Goal: Check status: Check status

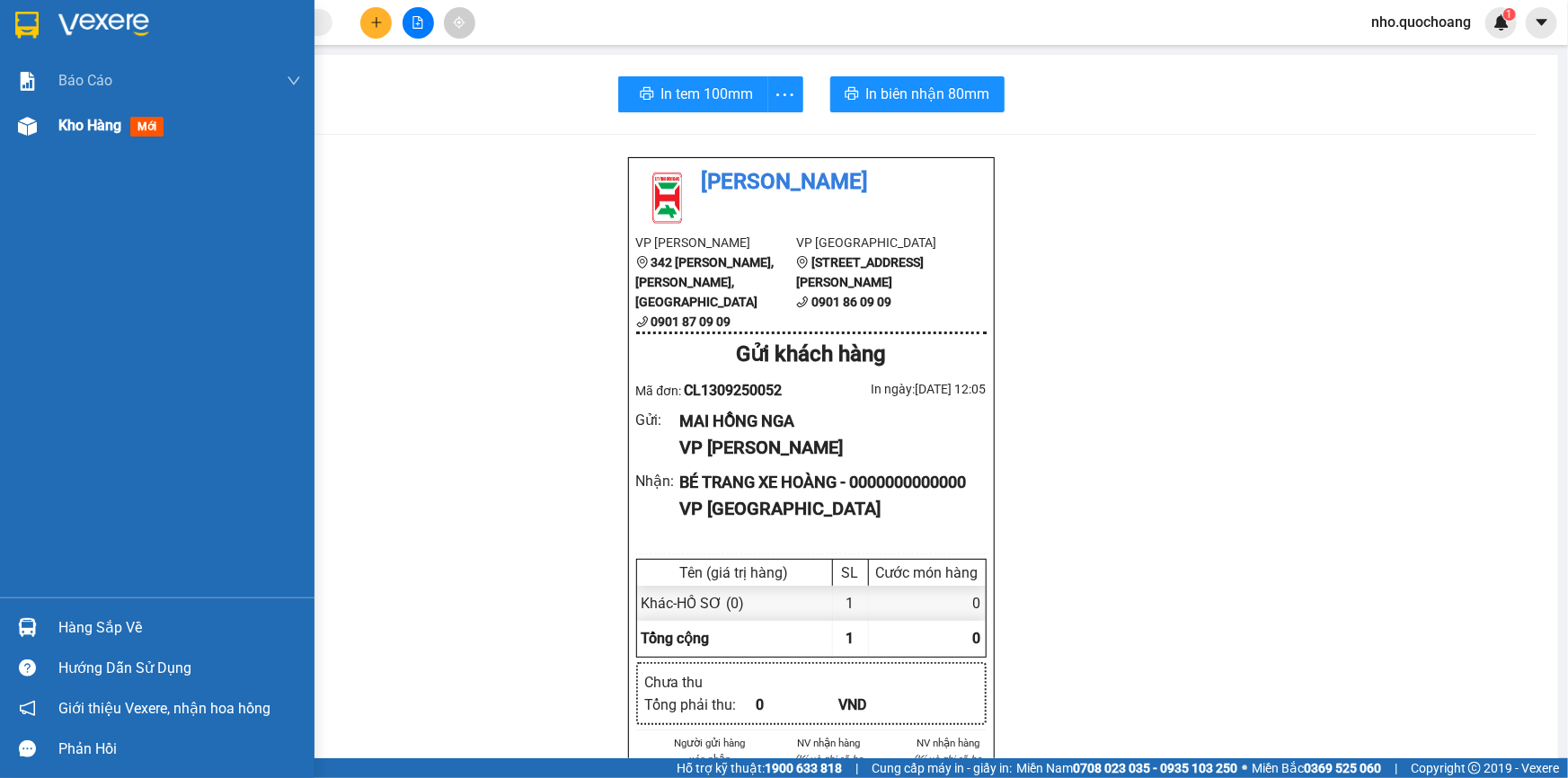
drag, startPoint x: 56, startPoint y: 138, endPoint x: 81, endPoint y: 140, distance: 25.1
click at [56, 138] on div "Kho hàng mới" at bounding box center [157, 125] width 314 height 45
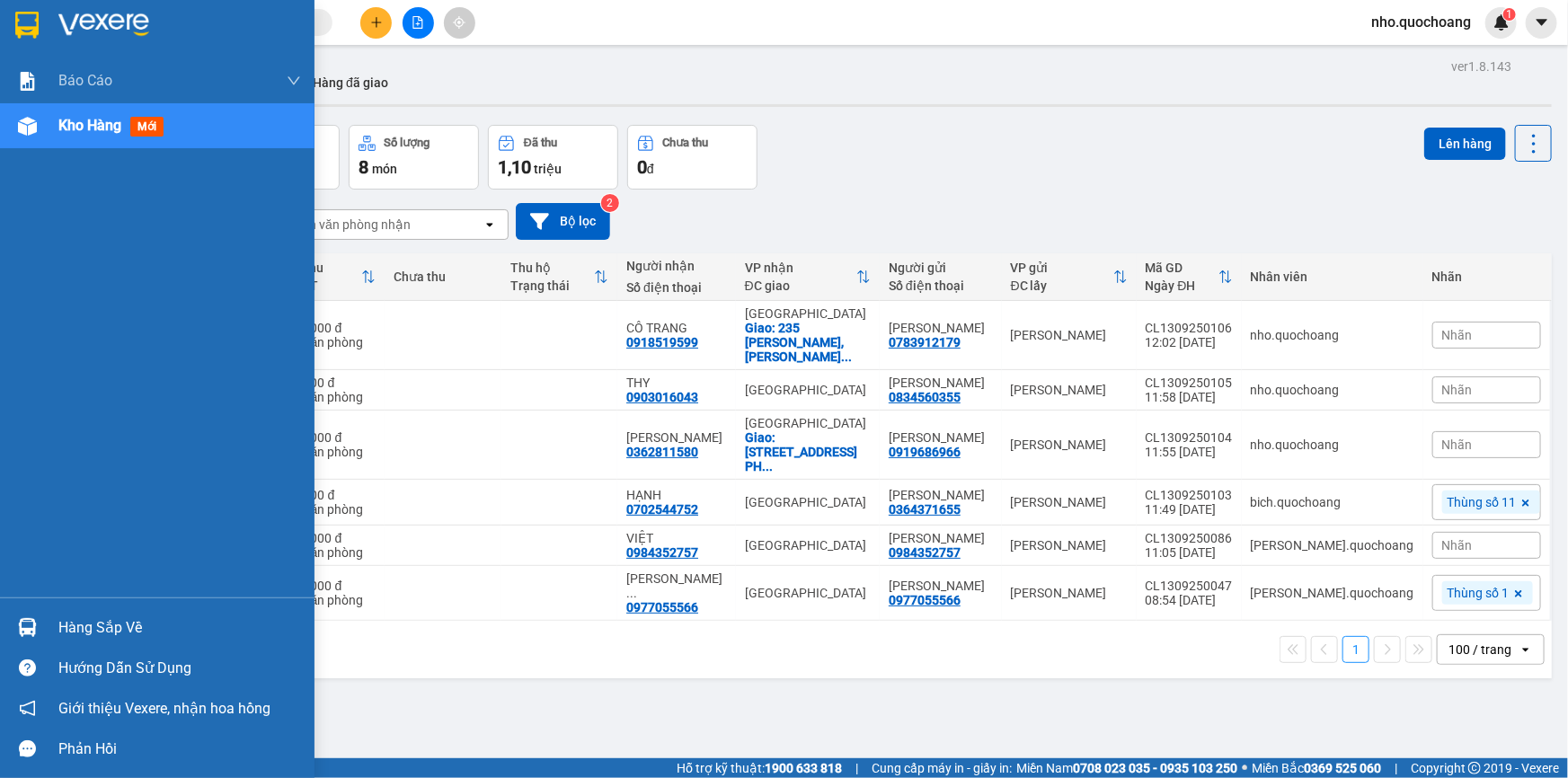
click at [114, 624] on div "Hàng sắp về" at bounding box center [179, 627] width 243 height 27
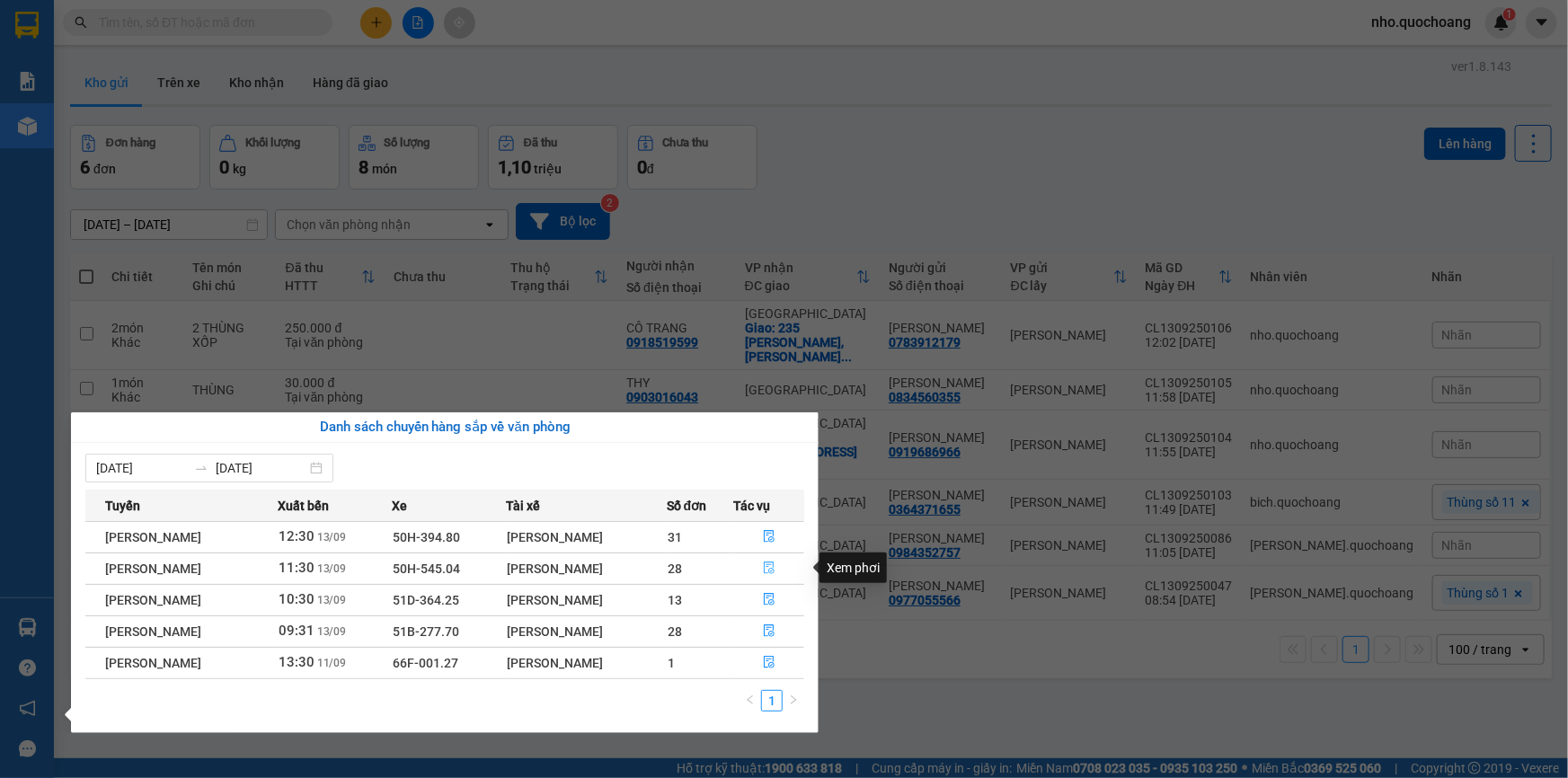
click at [770, 572] on icon "file-done" at bounding box center [770, 568] width 13 height 13
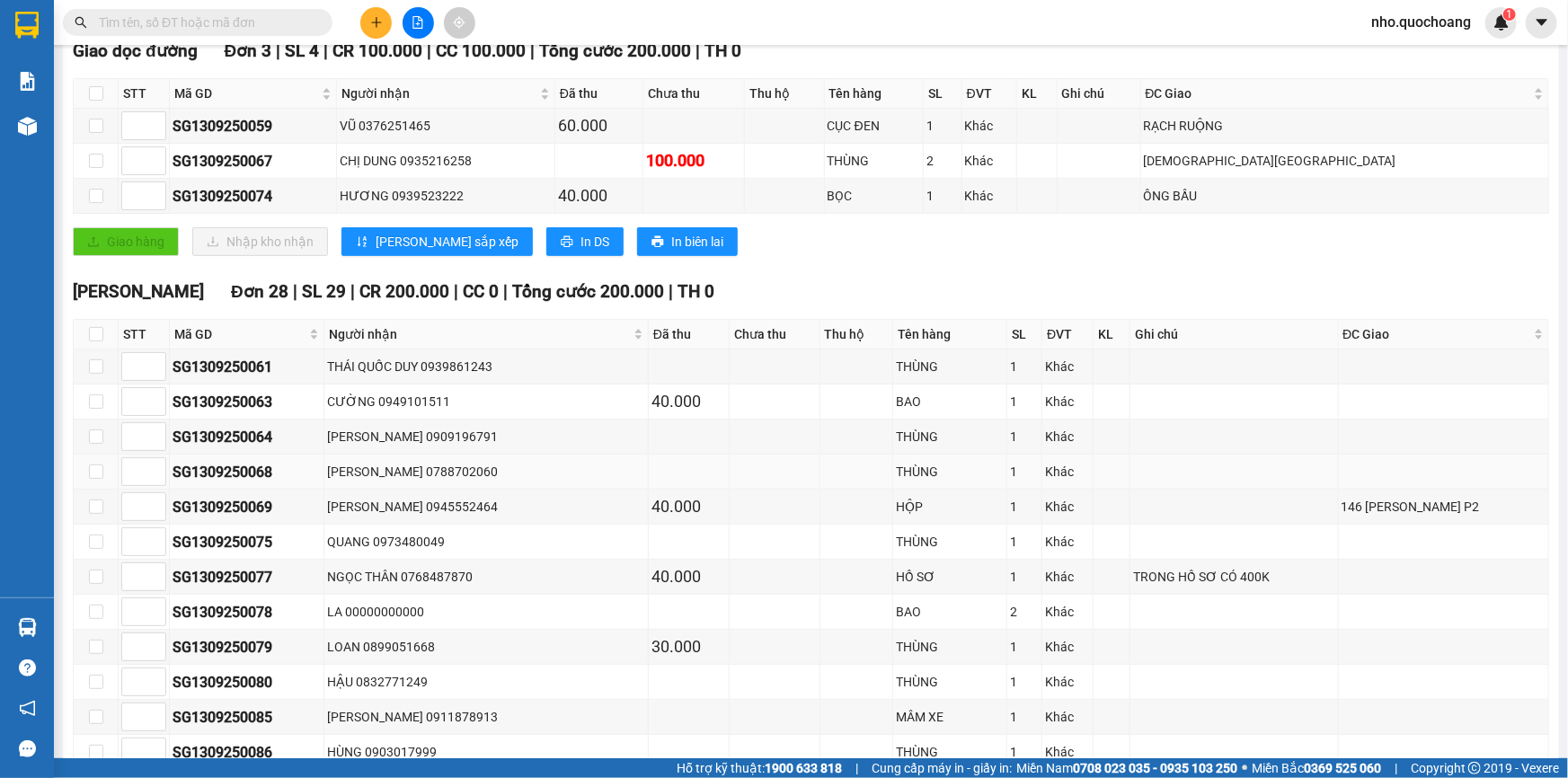
scroll to position [326, 0]
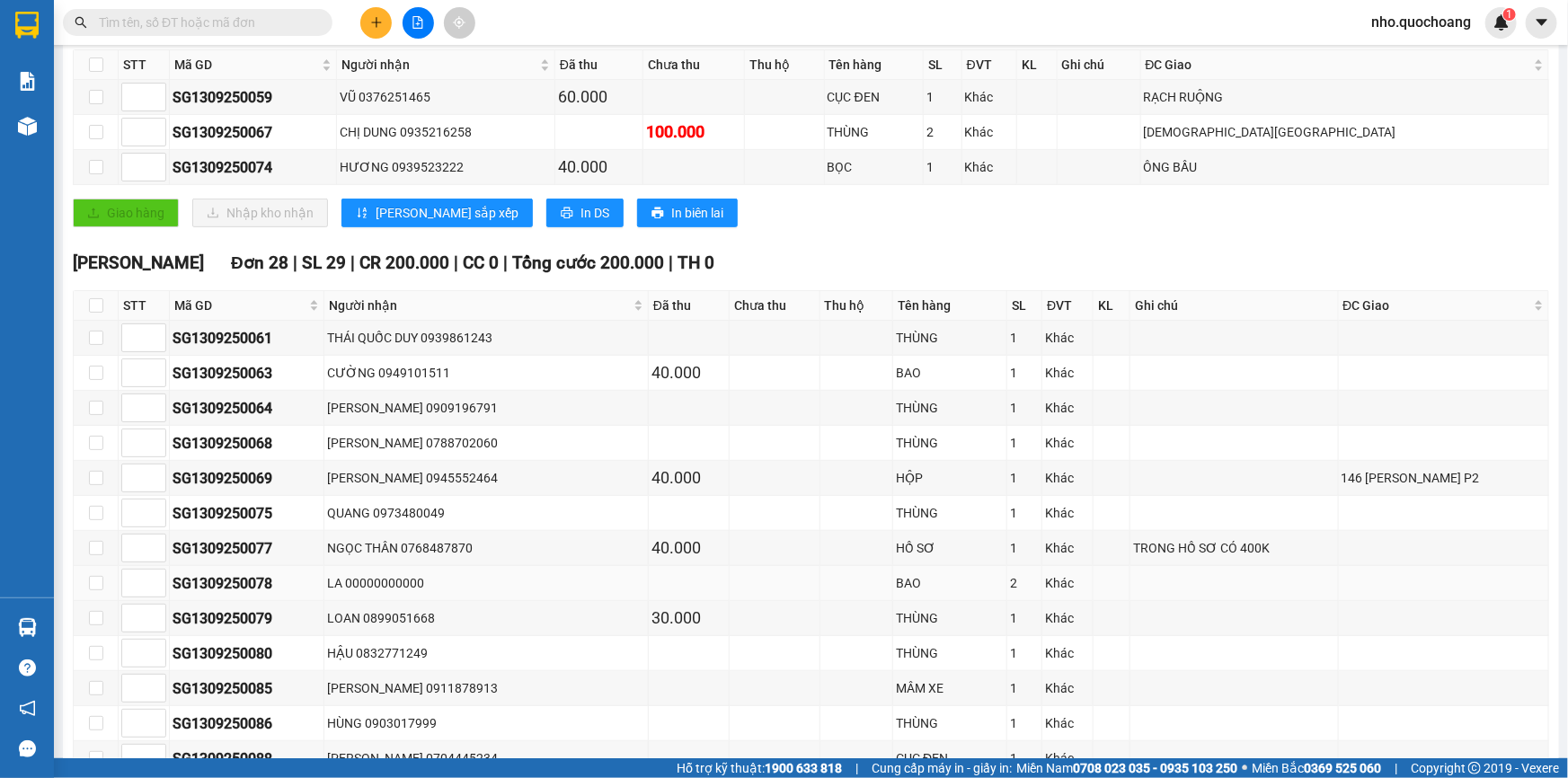
click at [466, 582] on div "LA 00000000000" at bounding box center [486, 583] width 318 height 20
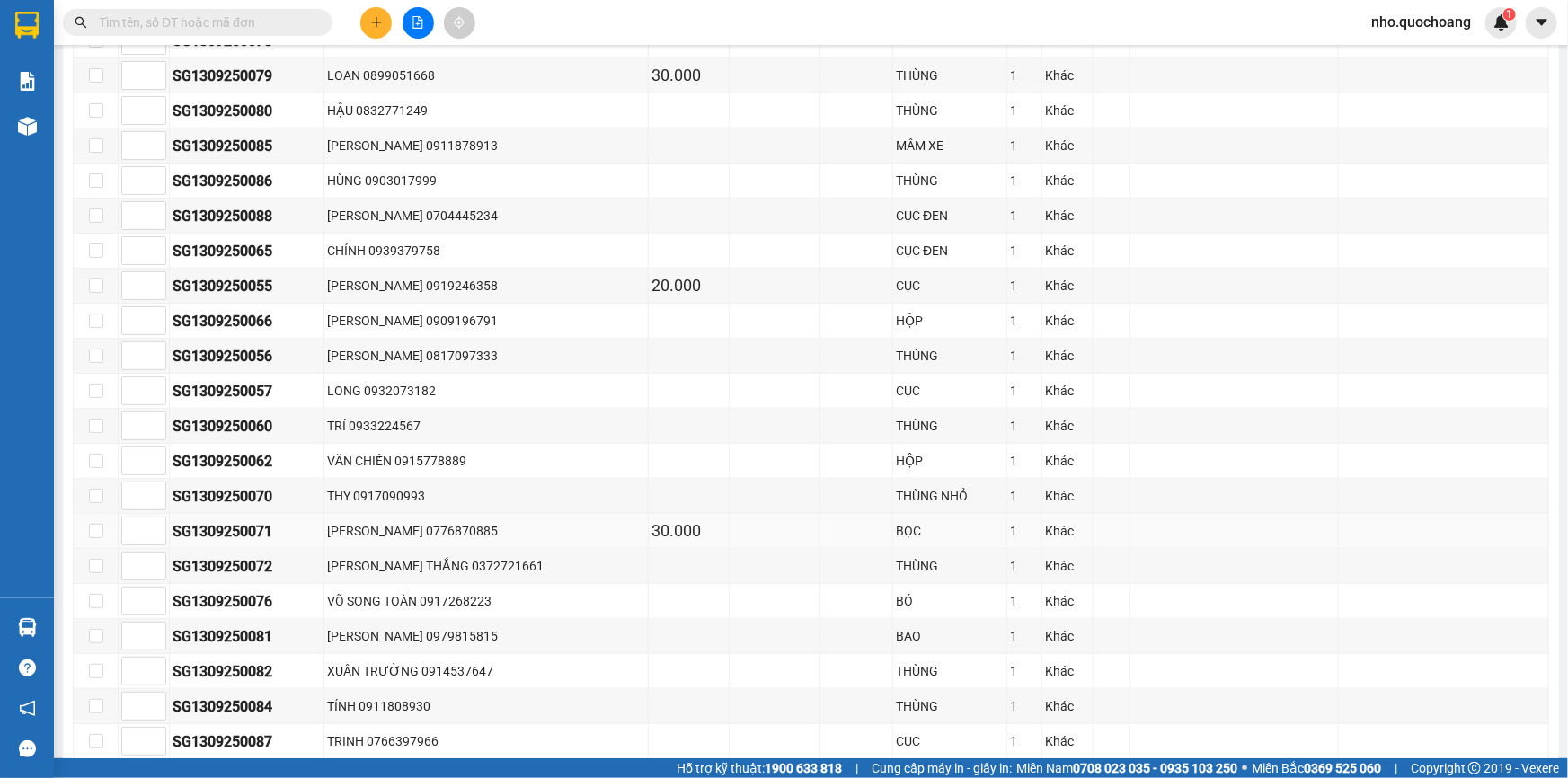
scroll to position [899, 0]
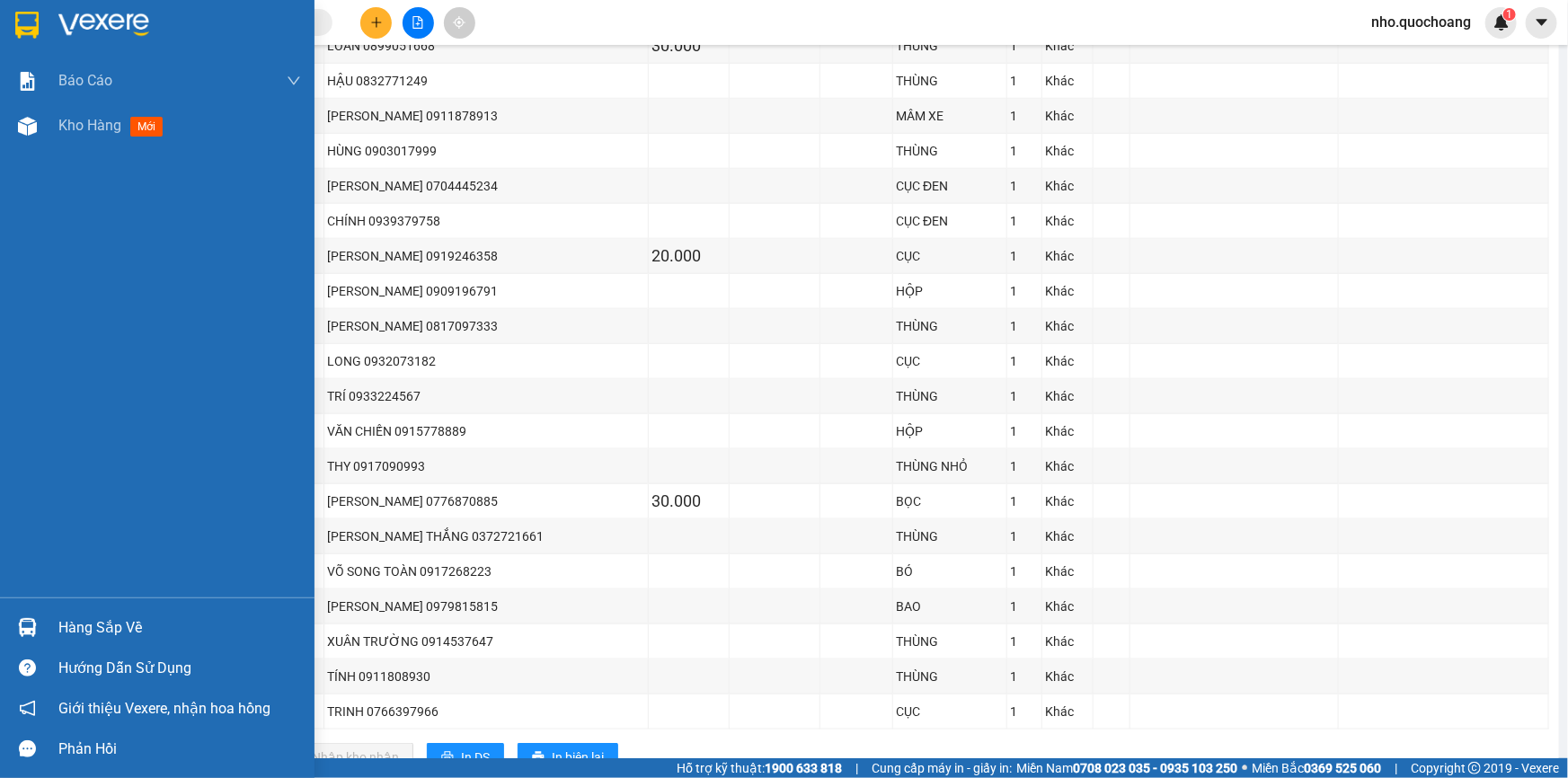
click at [125, 620] on div "Hàng sắp về" at bounding box center [179, 627] width 243 height 27
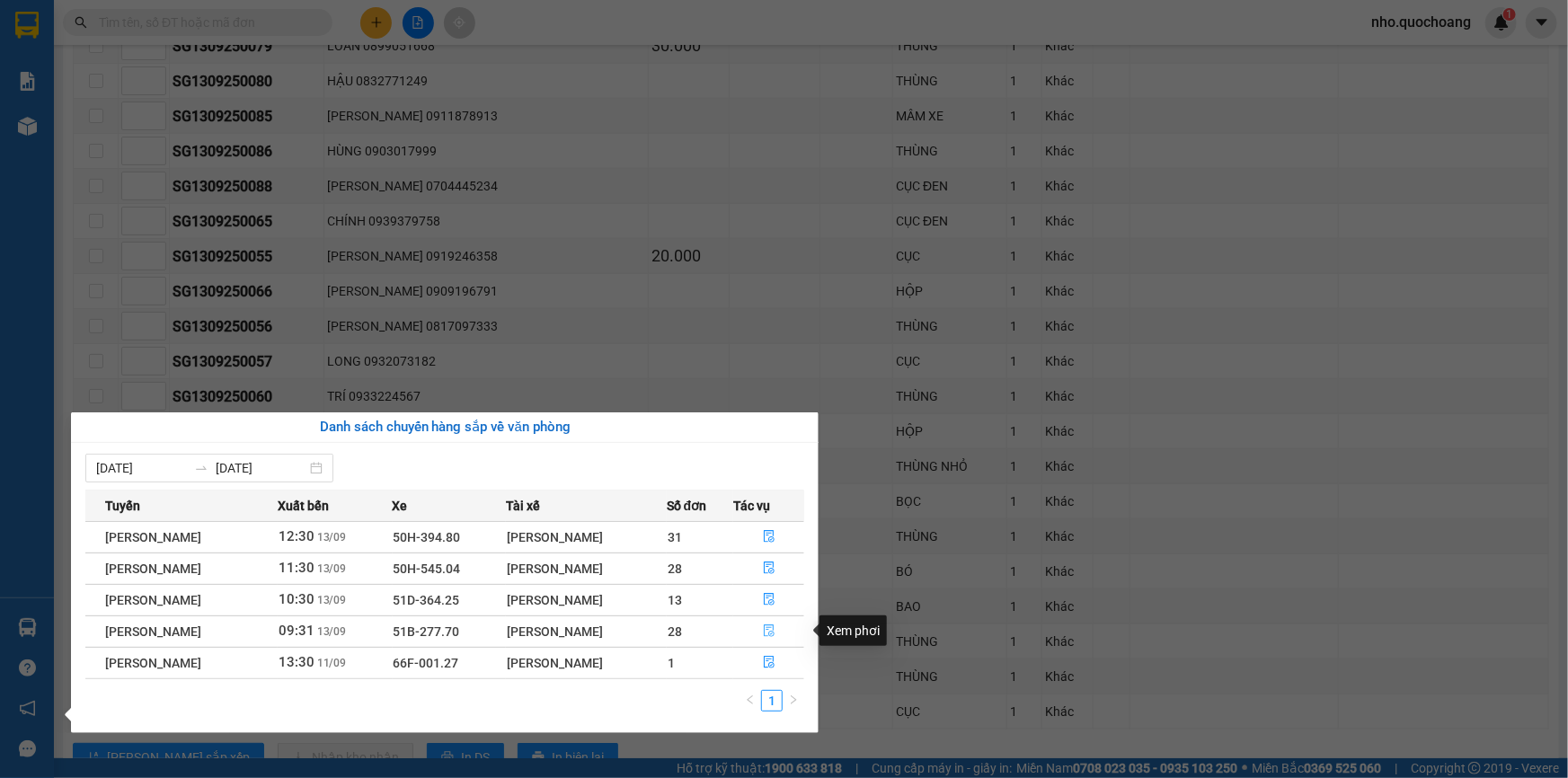
click at [769, 631] on icon "file-done" at bounding box center [770, 631] width 13 height 13
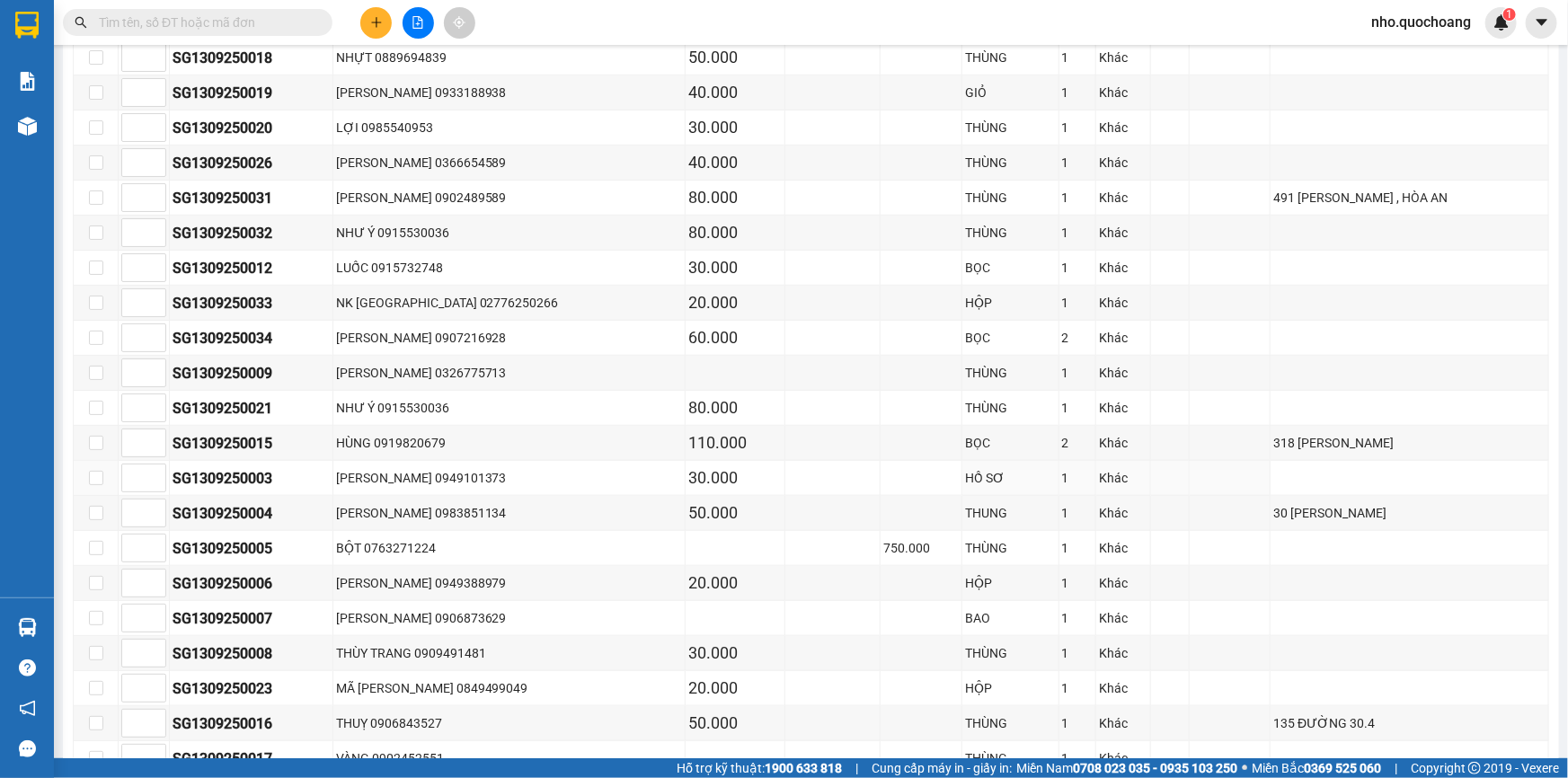
scroll to position [665, 0]
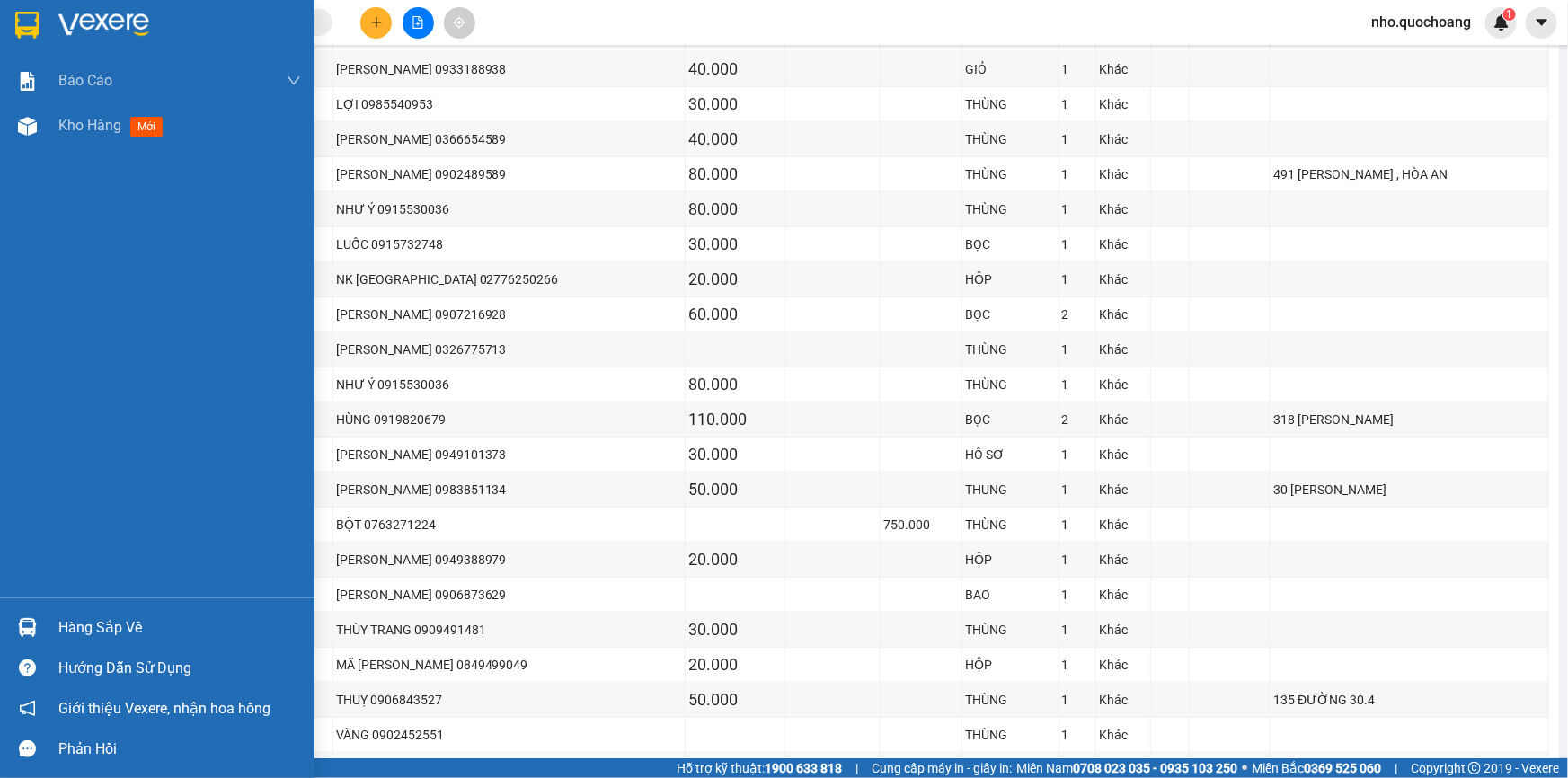
click at [99, 636] on div "Hàng sắp về" at bounding box center [179, 627] width 243 height 27
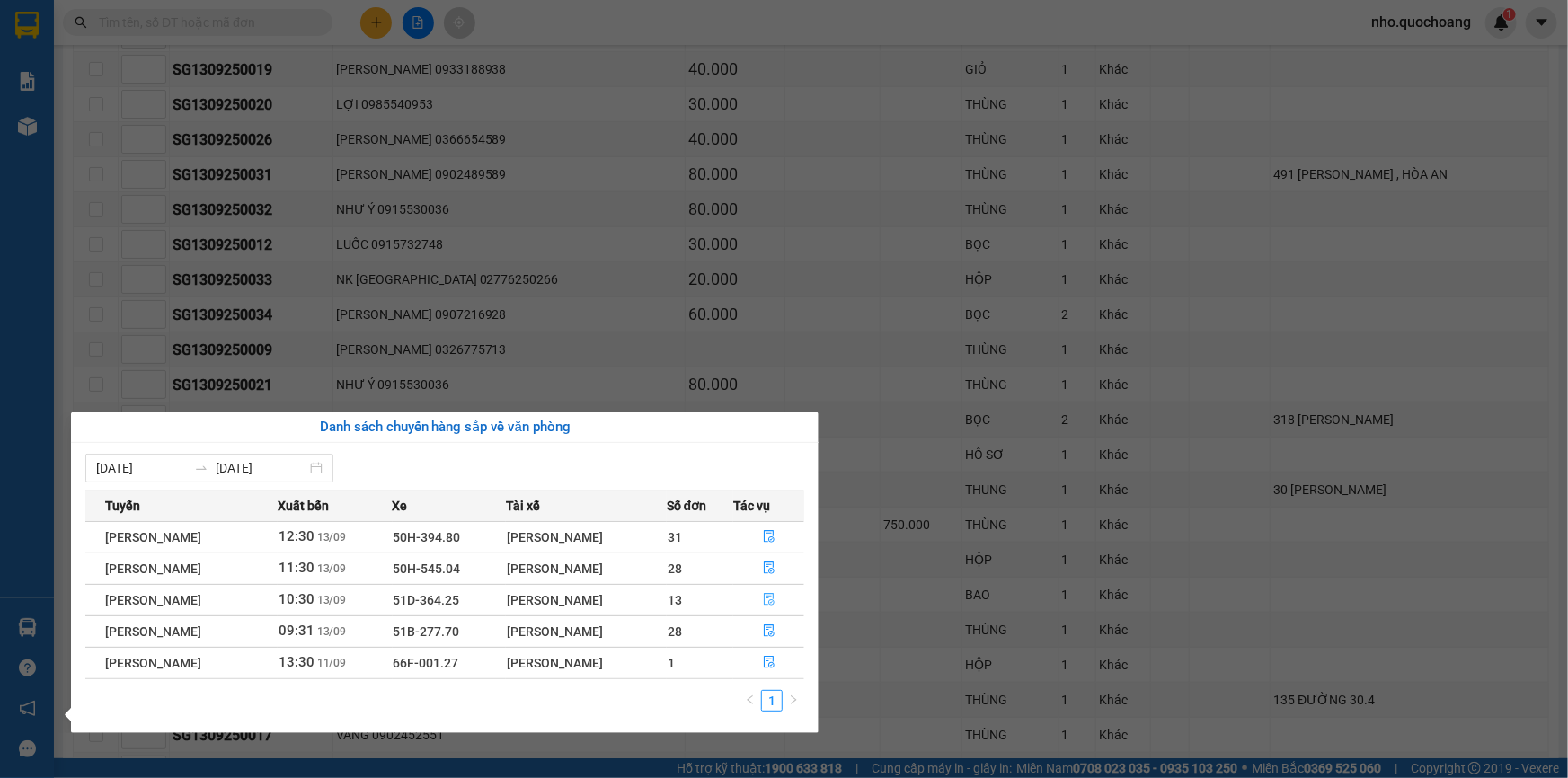
click at [771, 602] on icon "file-done" at bounding box center [770, 600] width 13 height 13
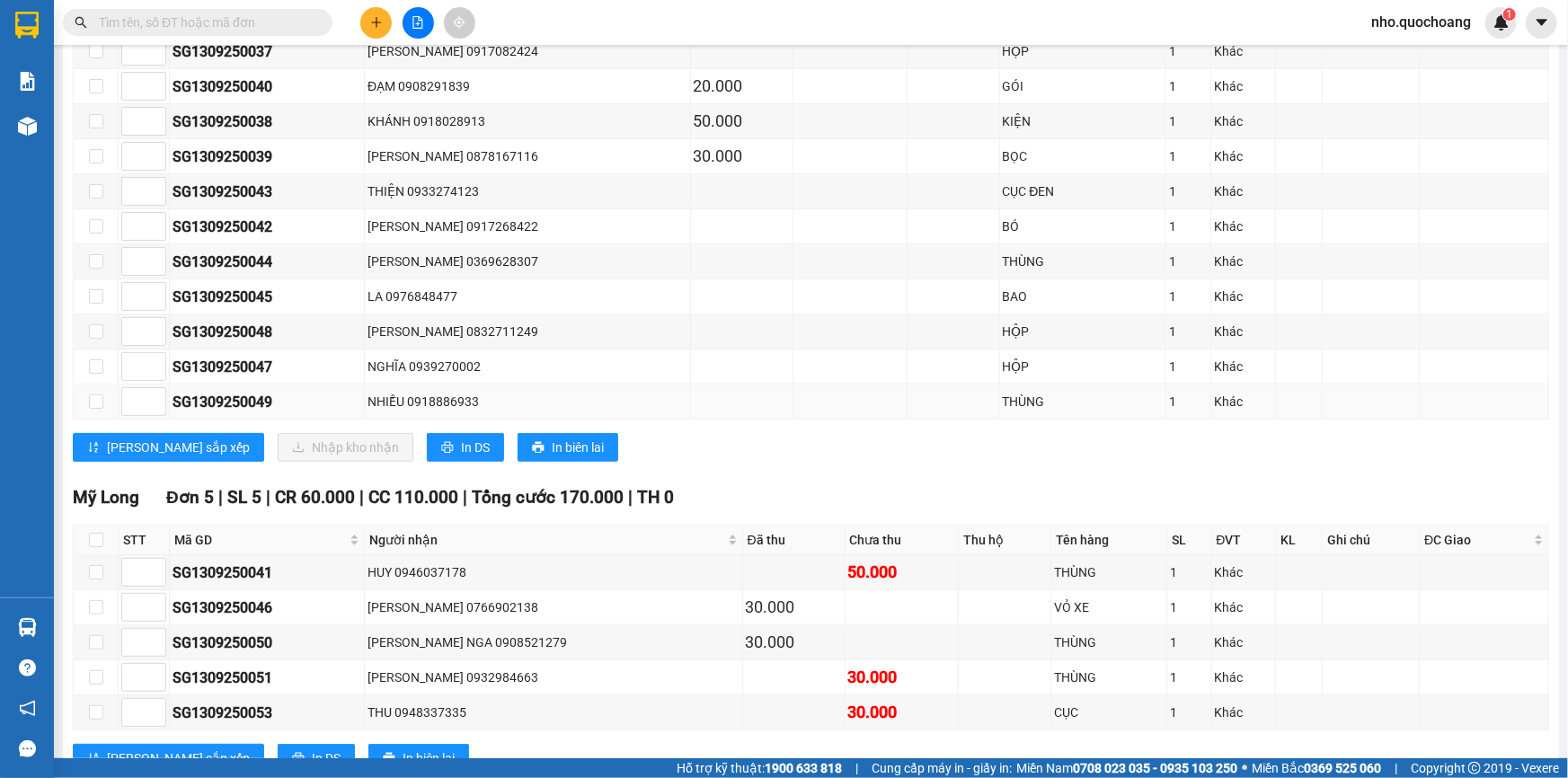
scroll to position [414, 0]
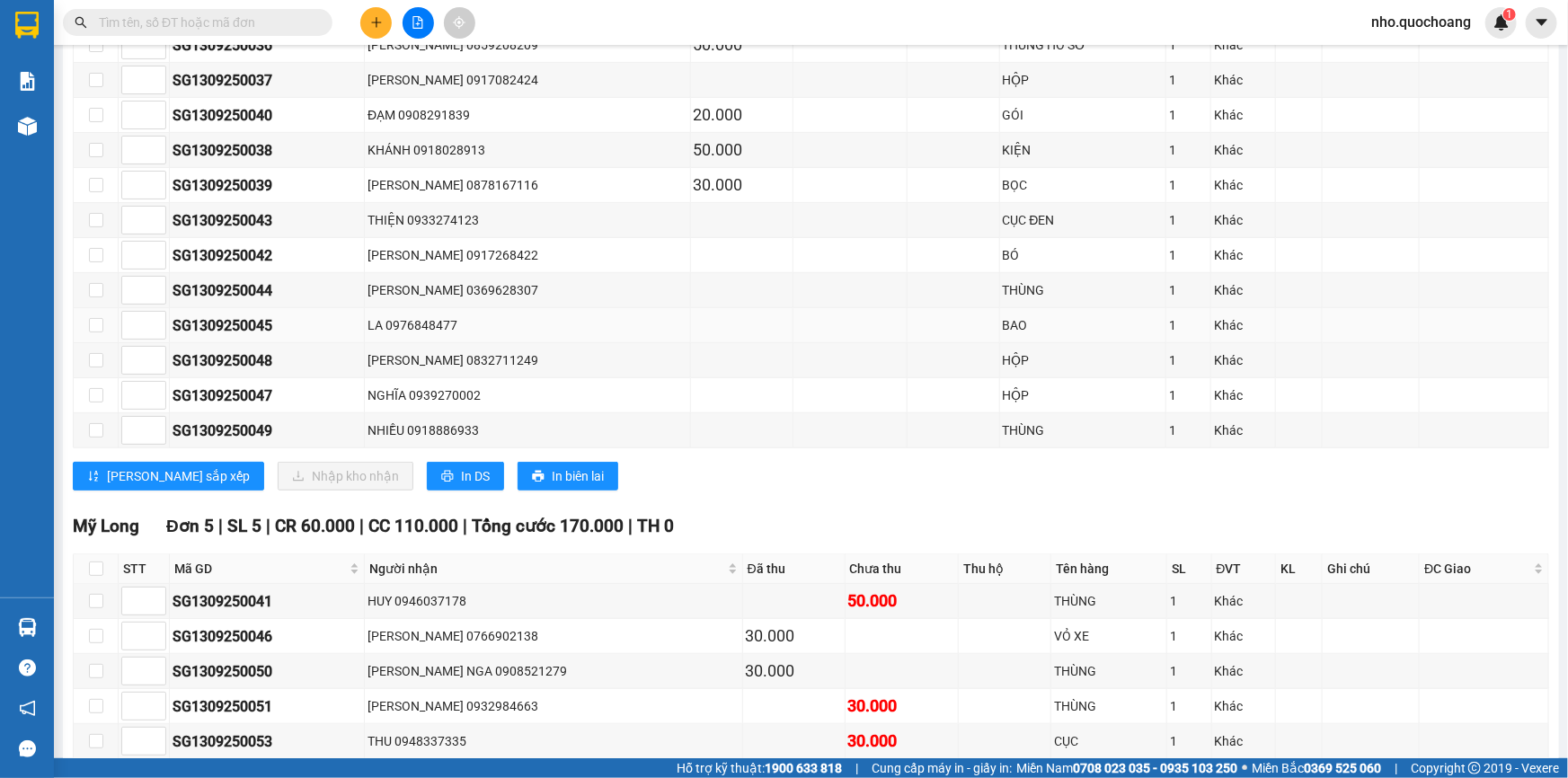
click at [436, 332] on div "LA 0976848477" at bounding box center [526, 324] width 319 height 20
click at [437, 332] on div "LA 0976848477" at bounding box center [526, 324] width 319 height 20
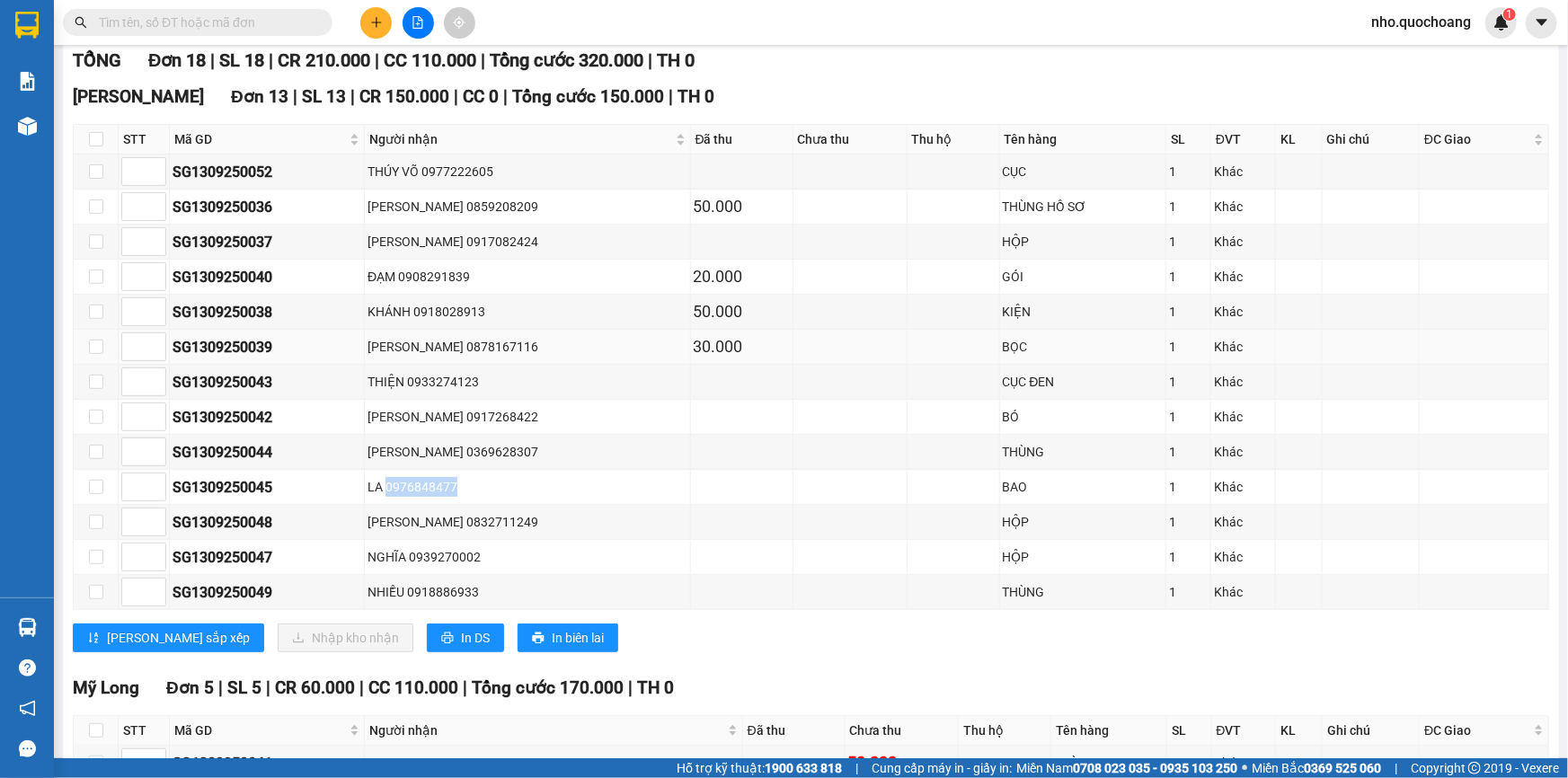
scroll to position [251, 0]
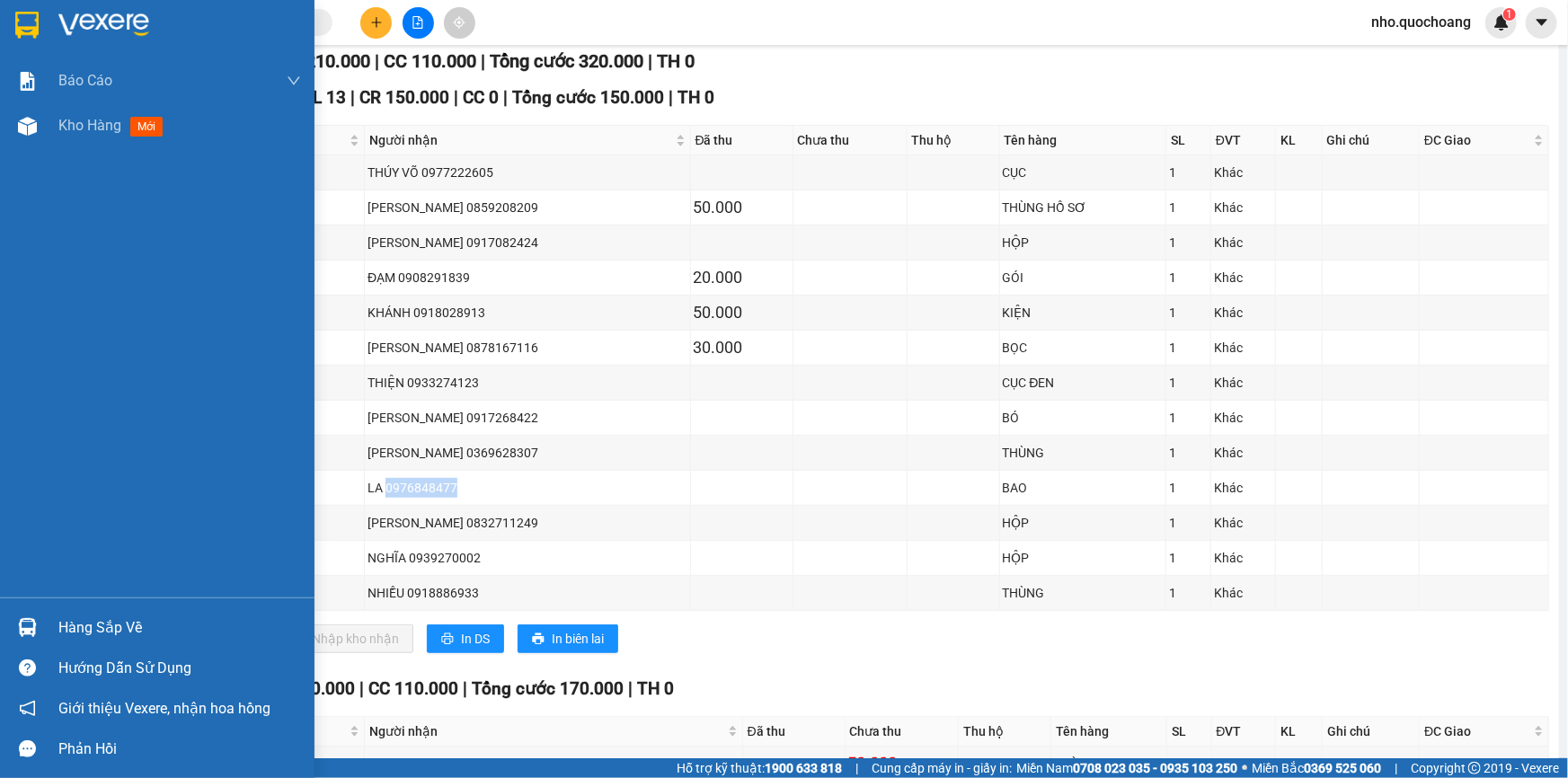
drag, startPoint x: 102, startPoint y: 634, endPoint x: 124, endPoint y: 633, distance: 22.0
click at [104, 634] on div "Hàng sắp về" at bounding box center [179, 627] width 243 height 27
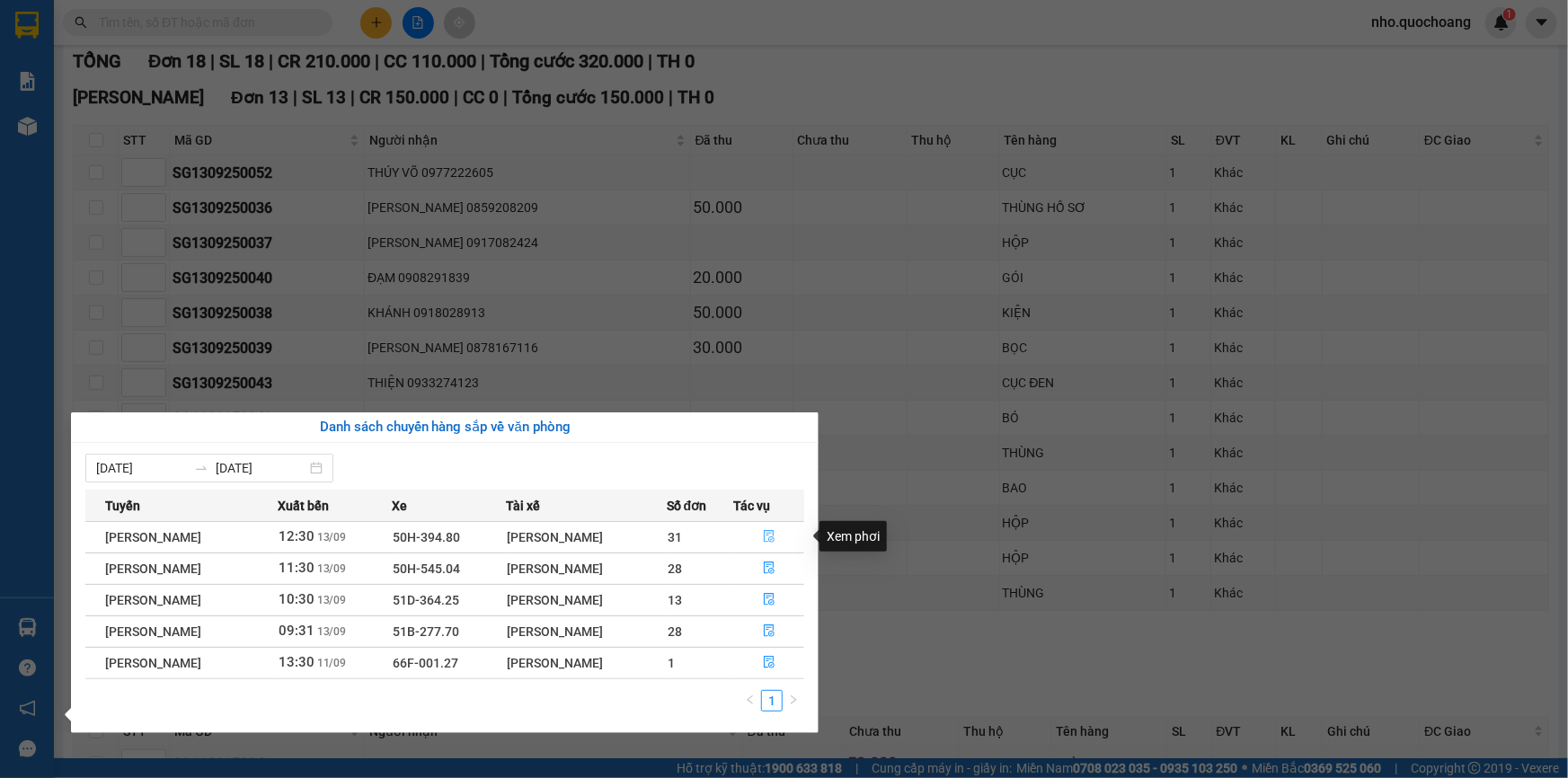
click at [768, 537] on icon "file-done" at bounding box center [770, 536] width 11 height 13
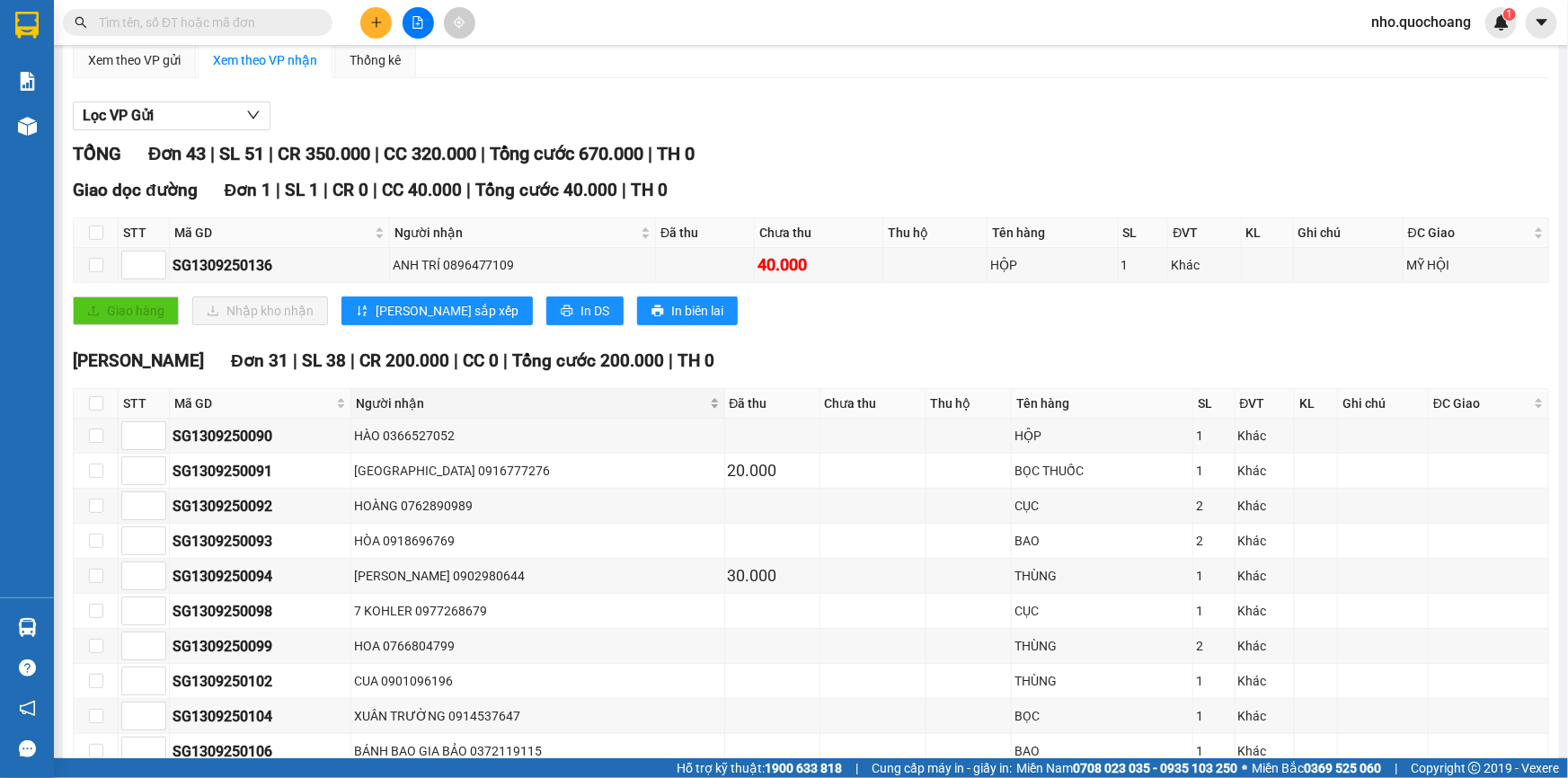
scroll to position [6, 0]
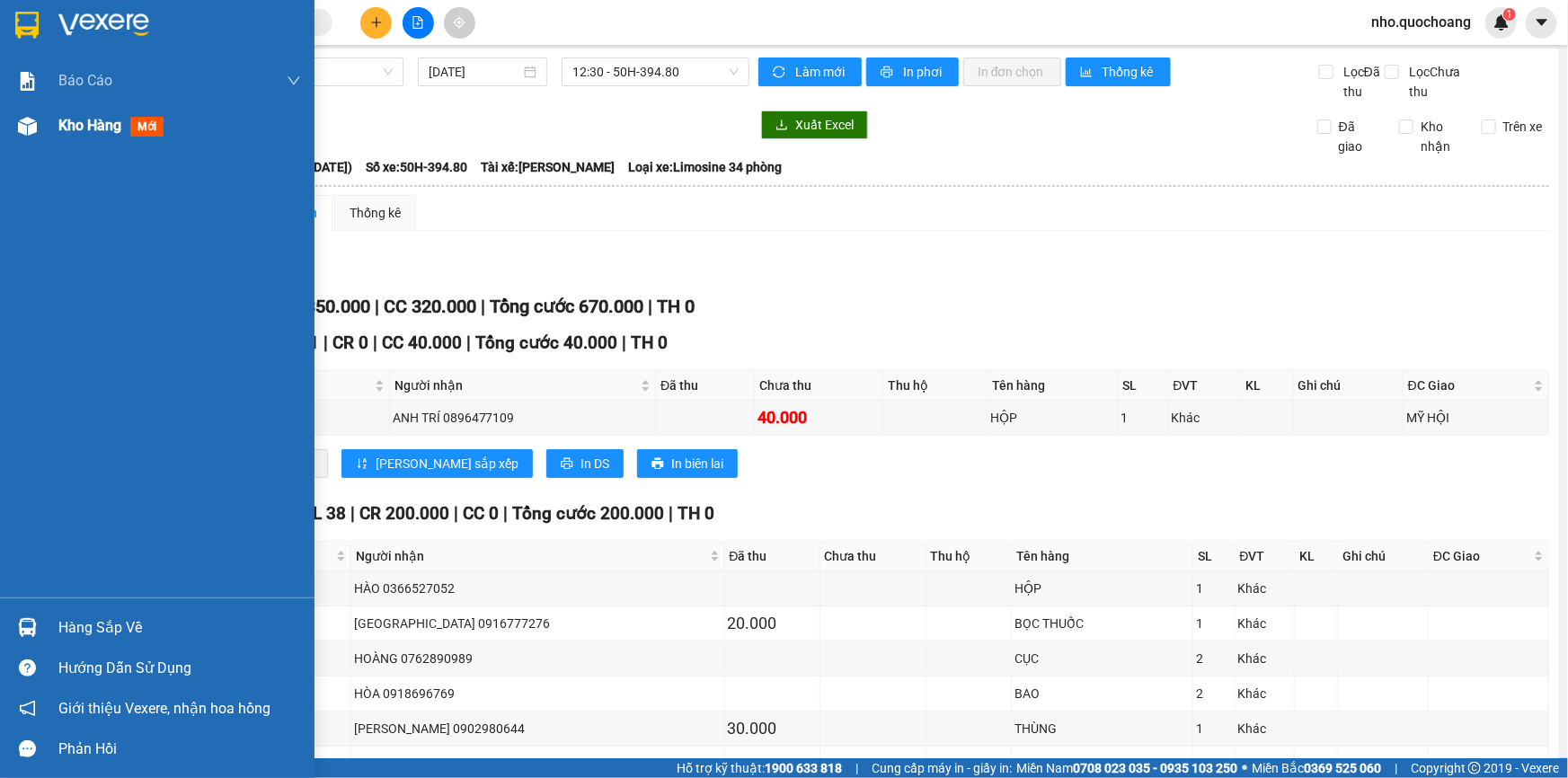
click at [84, 138] on div "Kho hàng mới" at bounding box center [179, 125] width 243 height 45
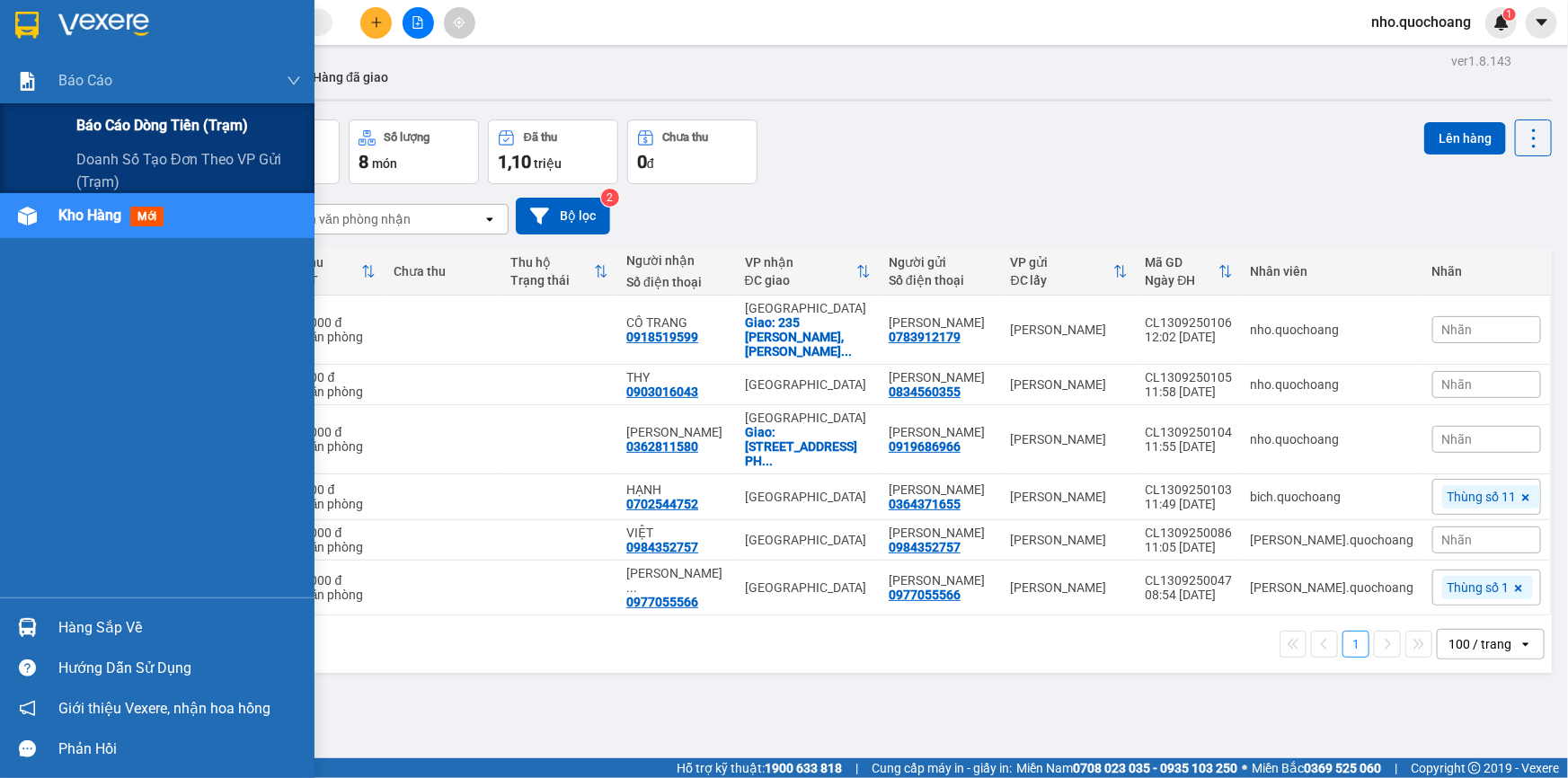
click at [80, 119] on span "Báo cáo dòng tiền (trạm)" at bounding box center [162, 125] width 172 height 22
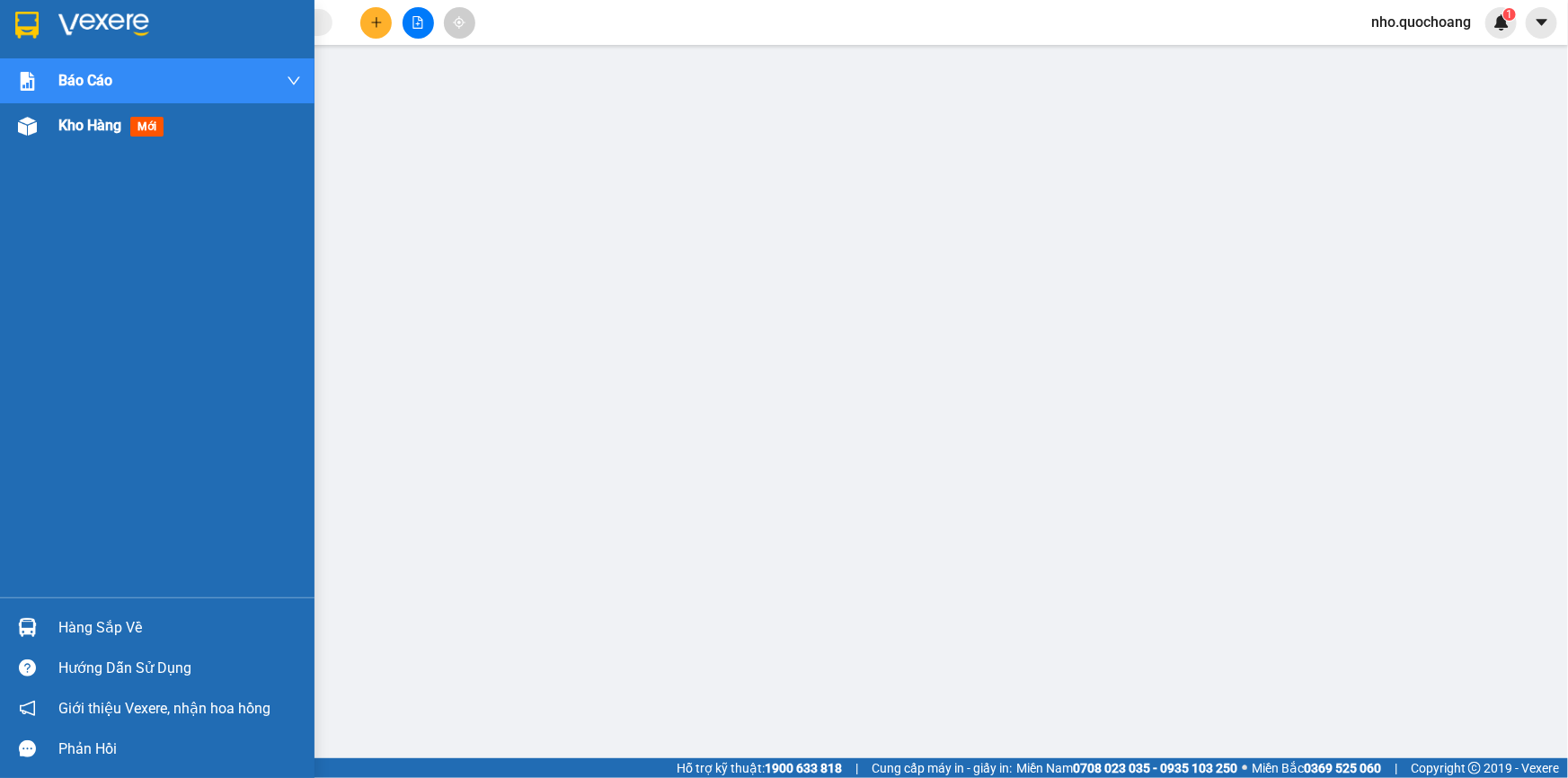
click at [66, 133] on span "Kho hàng" at bounding box center [90, 125] width 63 height 17
